Goal: Task Accomplishment & Management: Complete application form

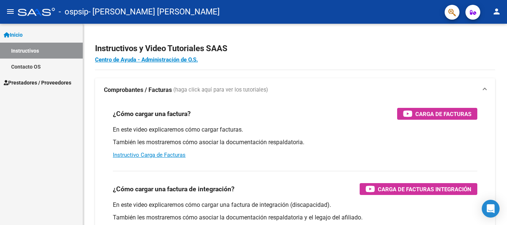
click at [10, 9] on mat-icon "menu" at bounding box center [10, 11] width 9 height 9
click at [20, 80] on span "Prestadores / Proveedores" at bounding box center [38, 83] width 68 height 8
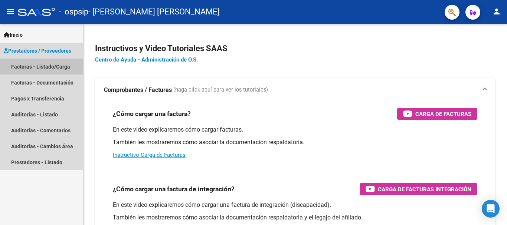
click at [22, 65] on link "Facturas - Listado/Carga" at bounding box center [41, 67] width 83 height 16
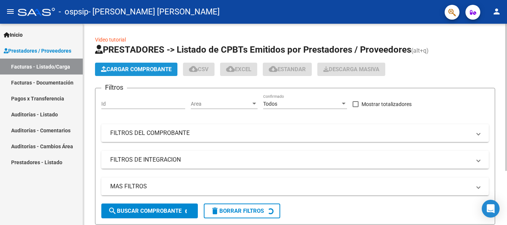
click at [145, 68] on span "Cargar Comprobante" at bounding box center [136, 69] width 71 height 7
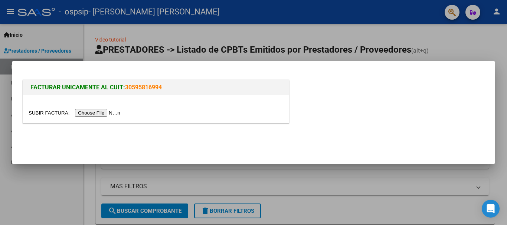
click at [111, 114] on input "file" at bounding box center [76, 113] width 94 height 8
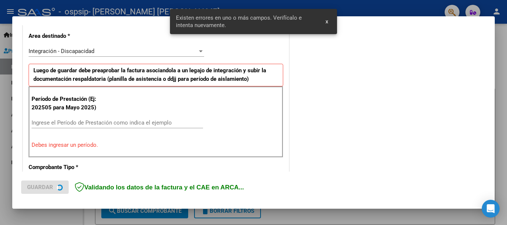
scroll to position [171, 0]
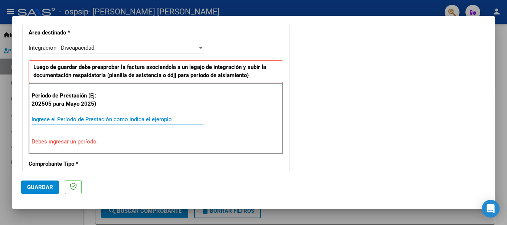
click at [156, 116] on input "Ingrese el Período de Prestación como indica el ejemplo" at bounding box center [117, 119] width 171 height 7
type input "0"
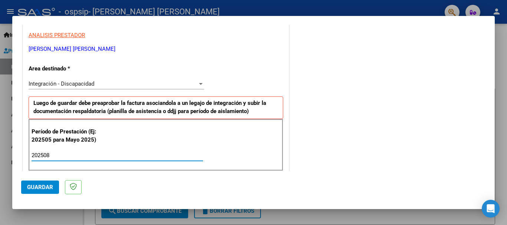
scroll to position [0, 0]
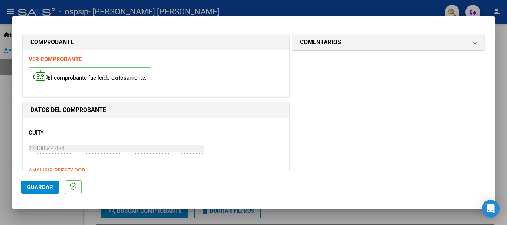
type input "202508"
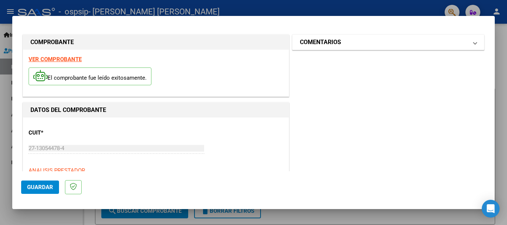
click at [474, 43] on span at bounding box center [475, 42] width 3 height 9
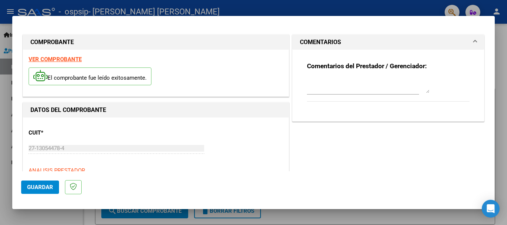
click at [474, 43] on span at bounding box center [475, 42] width 3 height 9
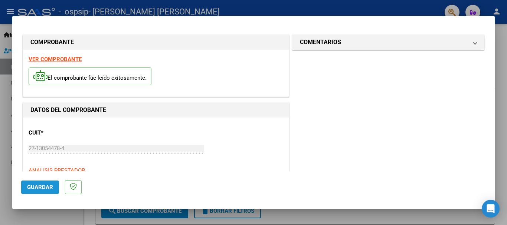
click at [26, 186] on button "Guardar" at bounding box center [40, 187] width 38 height 13
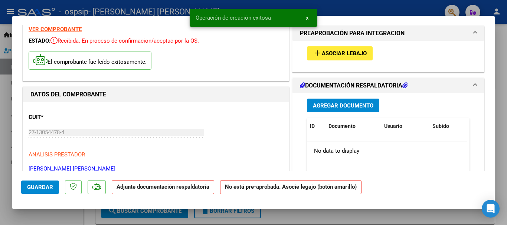
scroll to position [37, 0]
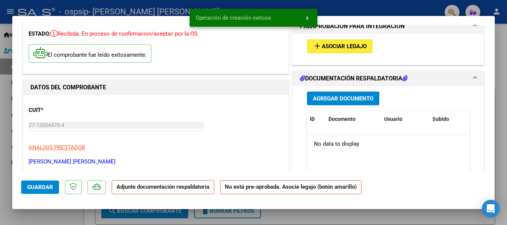
click at [344, 38] on div "add Asociar Legajo" at bounding box center [388, 46] width 174 height 25
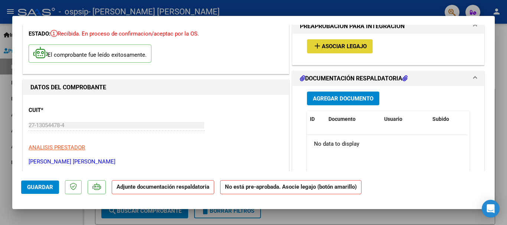
click at [349, 46] on span "Asociar Legajo" at bounding box center [344, 46] width 45 height 7
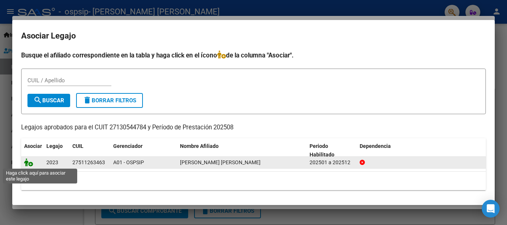
click at [27, 165] on icon at bounding box center [28, 162] width 9 height 8
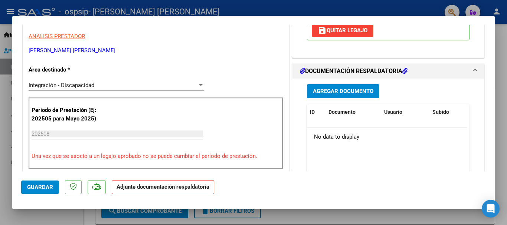
scroll to position [186, 0]
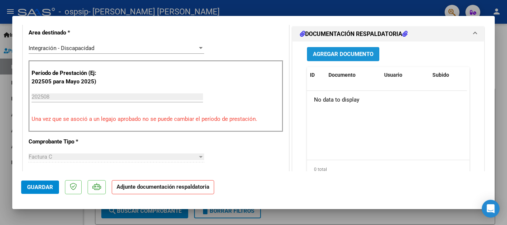
click at [340, 57] on span "Agregar Documento" at bounding box center [343, 54] width 61 height 7
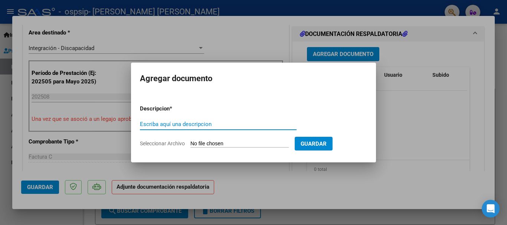
click at [209, 125] on input "Escriba aquí una descripcion" at bounding box center [218, 124] width 157 height 7
type input "planilla asistencia"
click at [174, 144] on span "Seleccionar Archivo" at bounding box center [162, 144] width 45 height 6
click at [190, 144] on input "Seleccionar Archivo" at bounding box center [239, 144] width 98 height 7
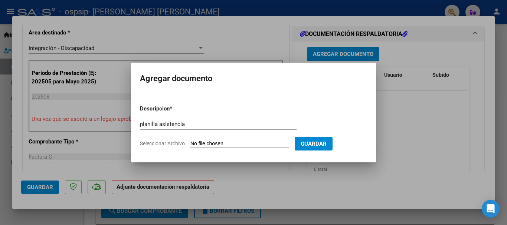
type input "C:\fakepath\Adobe Scan 07 sept 2025 (1).pdf"
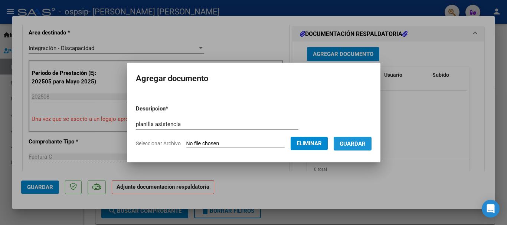
click at [360, 143] on span "Guardar" at bounding box center [353, 144] width 26 height 7
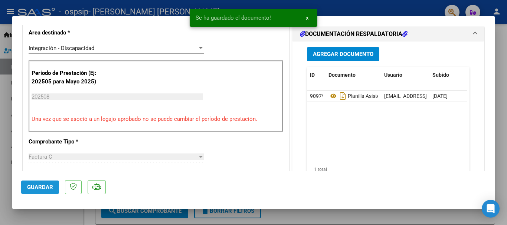
click at [42, 188] on span "Guardar" at bounding box center [40, 187] width 26 height 7
